Goal: Communication & Community: Answer question/provide support

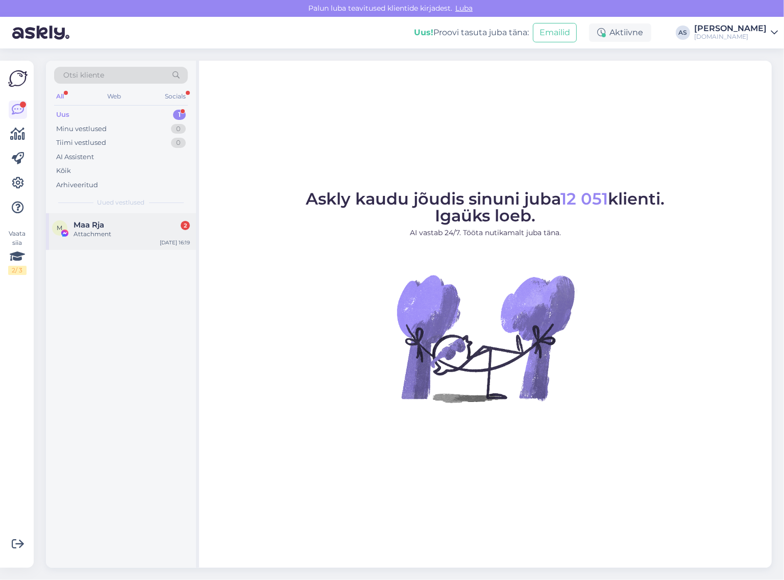
click at [123, 225] on div "Maa Rja 2" at bounding box center [131, 224] width 116 height 9
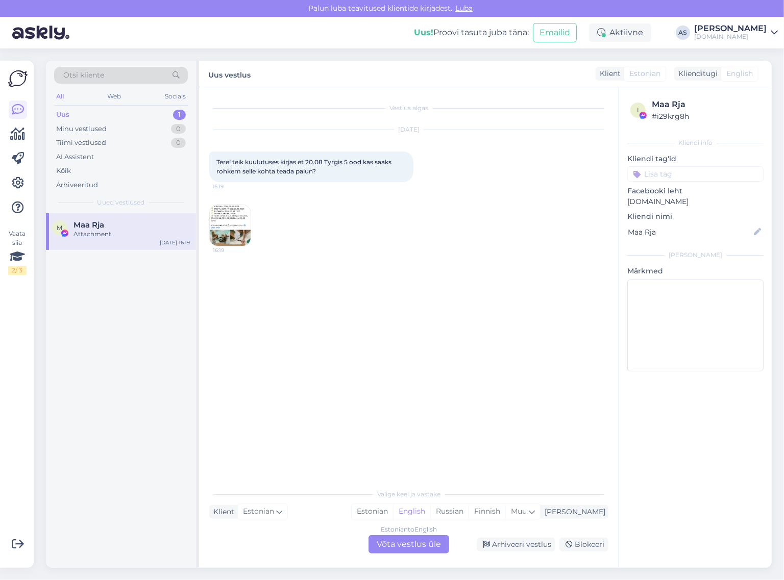
click at [230, 231] on img at bounding box center [230, 225] width 41 height 41
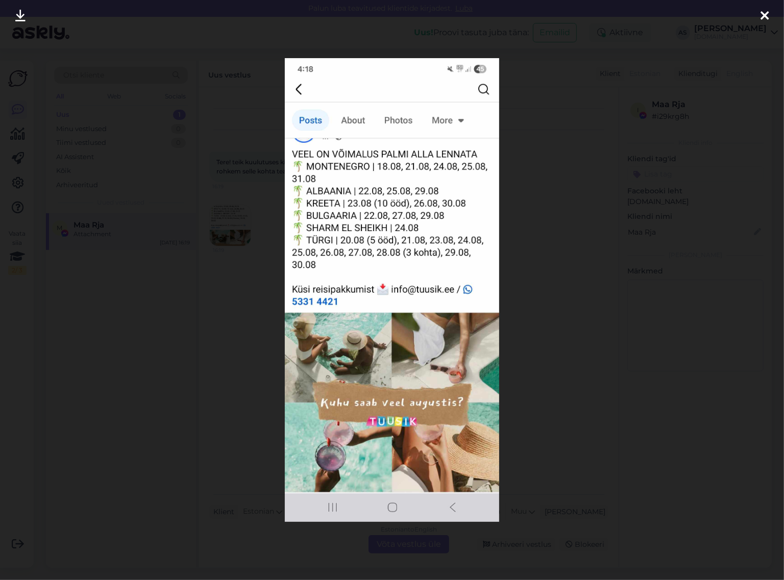
click at [692, 305] on div at bounding box center [392, 290] width 784 height 580
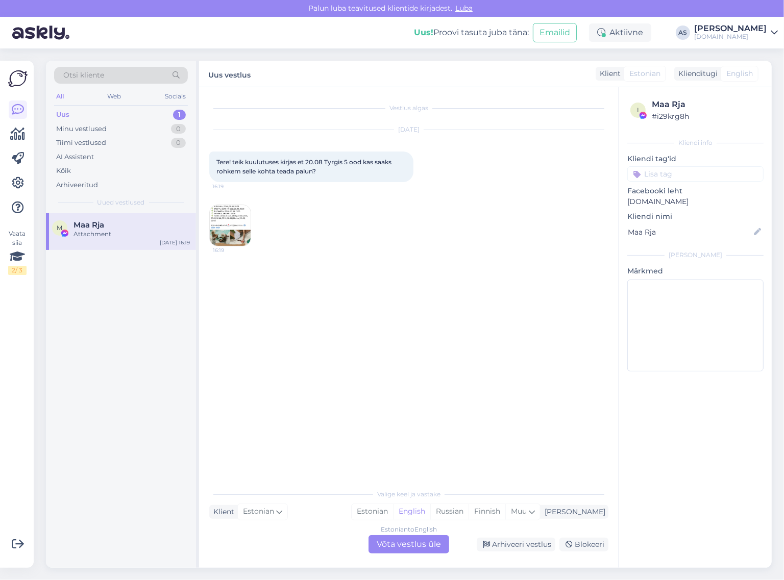
click at [439, 537] on div "Estonian to English Võta vestlus üle" at bounding box center [408, 544] width 81 height 18
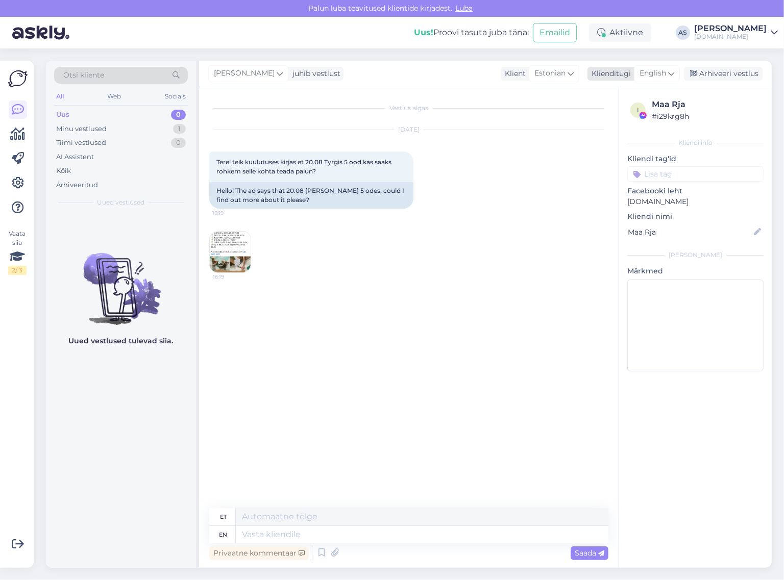
click at [652, 80] on div "English" at bounding box center [657, 73] width 46 height 16
type input "est"
click at [640, 115] on link "Estonian" at bounding box center [634, 119] width 112 height 16
click at [320, 534] on textarea at bounding box center [408, 532] width 399 height 21
click at [344, 527] on textarea at bounding box center [408, 532] width 399 height 21
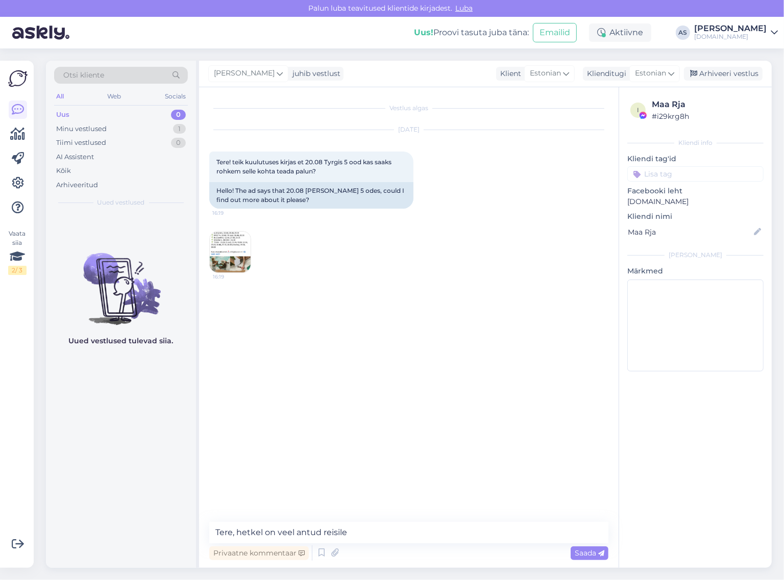
click at [228, 253] on img at bounding box center [230, 252] width 41 height 41
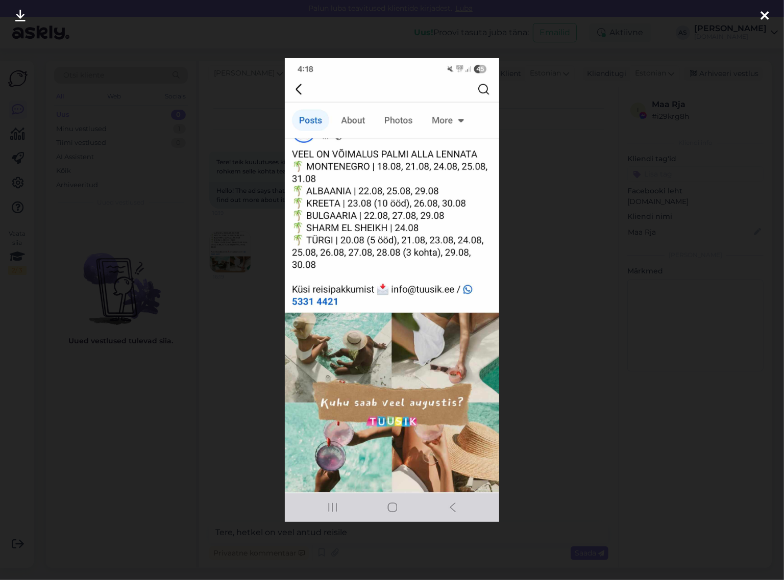
click at [561, 131] on div at bounding box center [392, 290] width 784 height 580
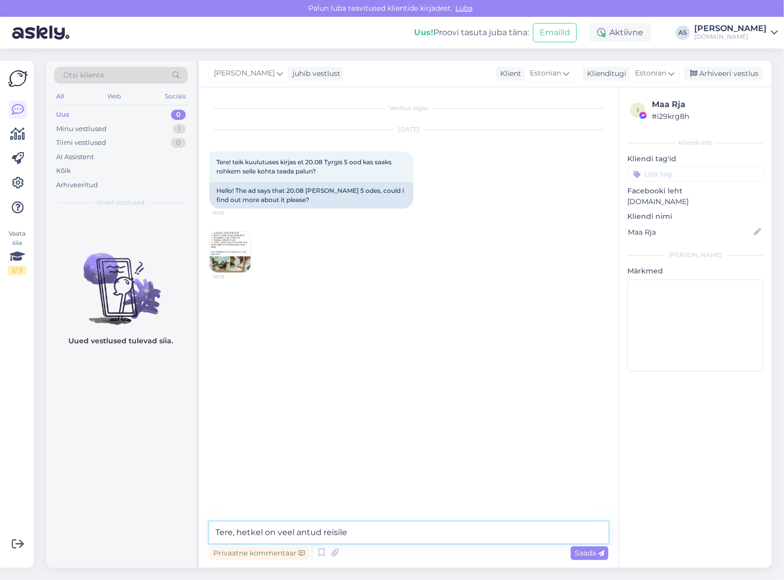
click at [404, 534] on textarea "Tere, hetkel on veel antud reisile" at bounding box center [408, 532] width 399 height 21
drag, startPoint x: 404, startPoint y: 533, endPoint x: 251, endPoint y: 528, distance: 152.7
click at [251, 528] on textarea "Tere, hetkel on veel antud reisile" at bounding box center [408, 532] width 399 height 21
type textarea "Tere, paraku on soovitud reisile hetkeseisuga kõik lennukohad välja müüdud. Kas…"
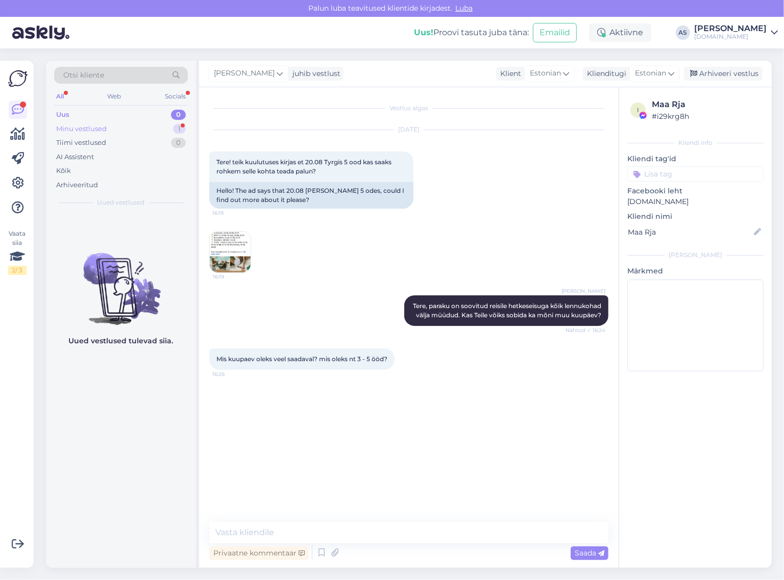
click at [128, 131] on div "Minu vestlused 1" at bounding box center [121, 129] width 134 height 14
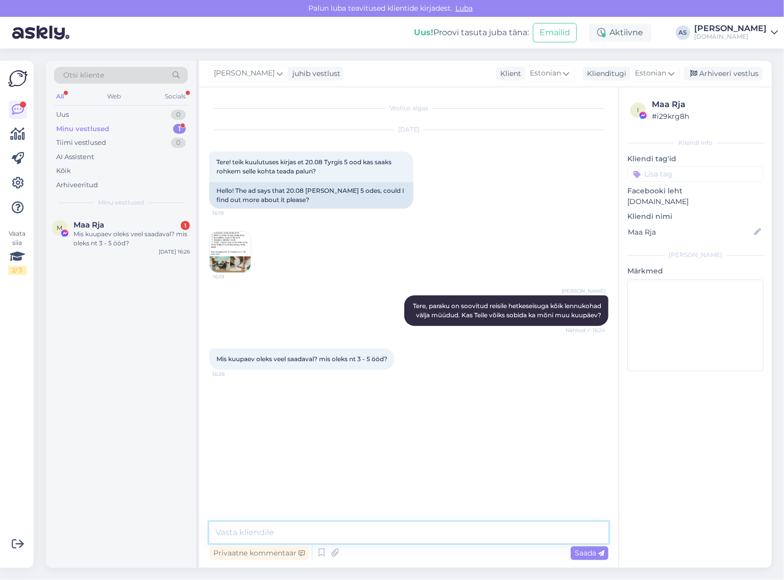
click at [402, 527] on textarea at bounding box center [408, 532] width 399 height 21
type textarea "Vaatame kõik valikud [PERSON_NAME] vastame Teile meilile [PERSON_NAME] :)"
